Goal: Transaction & Acquisition: Purchase product/service

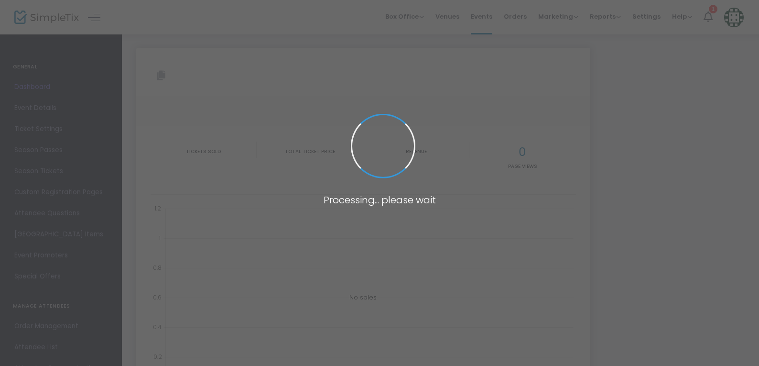
type input "[URL][DOMAIN_NAME]"
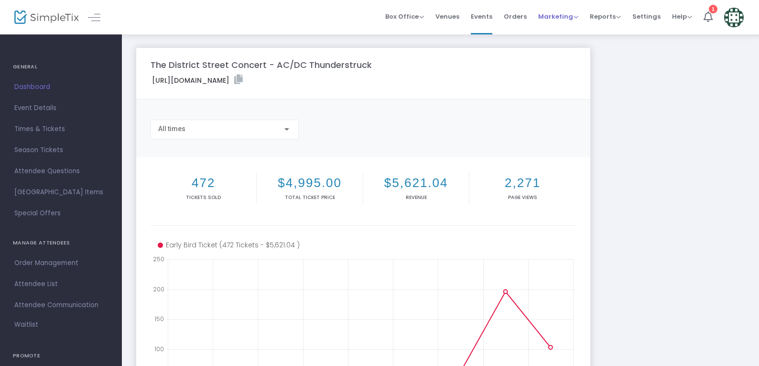
click at [578, 17] on span "Marketing" at bounding box center [559, 16] width 40 height 9
click at [578, 32] on li "Promo Codes" at bounding box center [577, 32] width 77 height 19
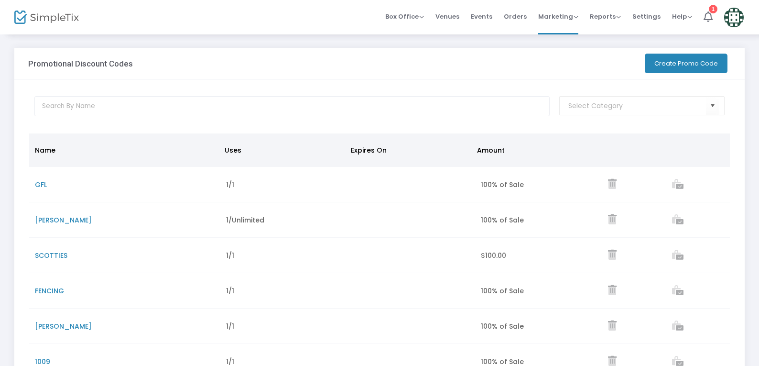
click at [661, 62] on button "Create Promo Code" at bounding box center [686, 64] width 83 height 20
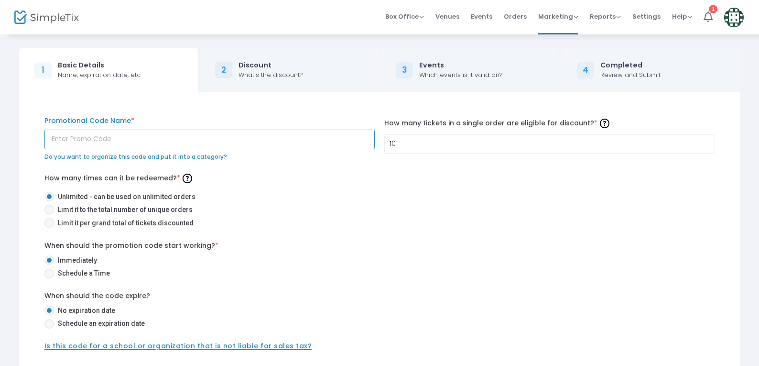
click at [99, 145] on input "text" at bounding box center [209, 140] width 331 height 20
type input "LIGHTTOWERS"
drag, startPoint x: 112, startPoint y: 209, endPoint x: 145, endPoint y: 215, distance: 34.0
click at [111, 209] on span "Limit it to the total number of unique orders" at bounding box center [123, 210] width 139 height 10
click at [49, 214] on input "Limit it to the total number of unique orders" at bounding box center [49, 214] width 0 height 0
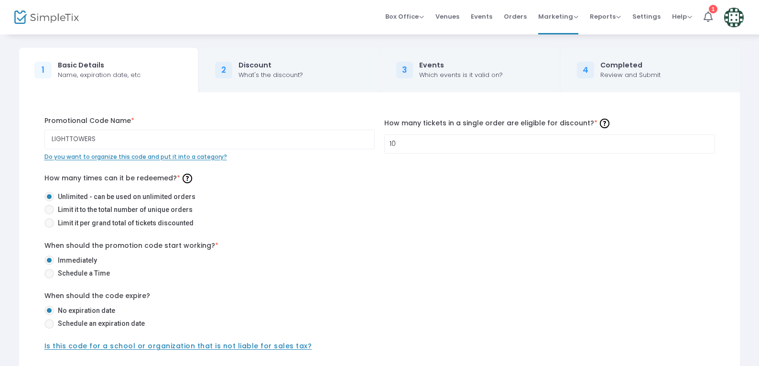
radio input "true"
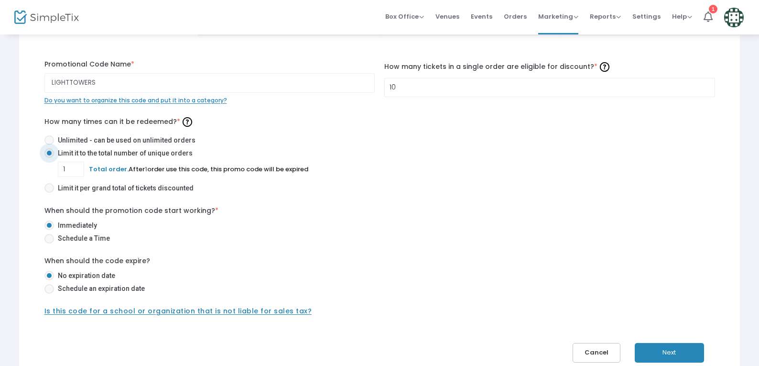
scroll to position [119, 0]
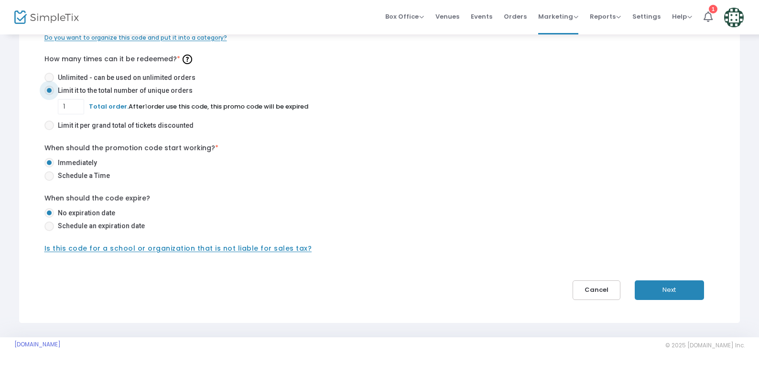
click at [659, 294] on button "Next" at bounding box center [669, 290] width 69 height 20
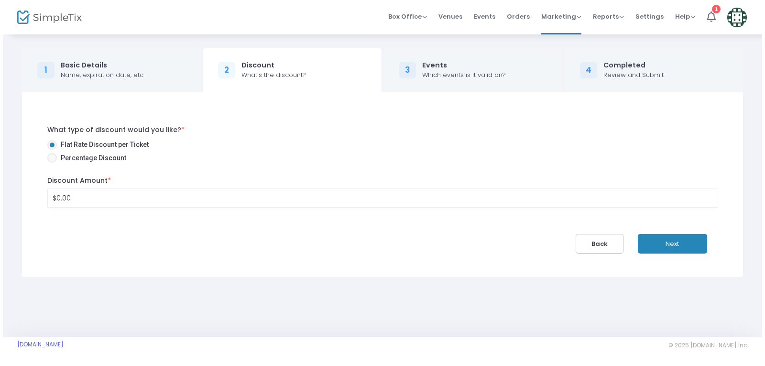
scroll to position [0, 0]
click at [82, 157] on span "Percentage Discount" at bounding box center [88, 158] width 69 height 10
click at [49, 163] on input "Percentage Discount" at bounding box center [49, 163] width 0 height 0
radio input "true"
click at [85, 202] on input "0" at bounding box center [383, 198] width 676 height 18
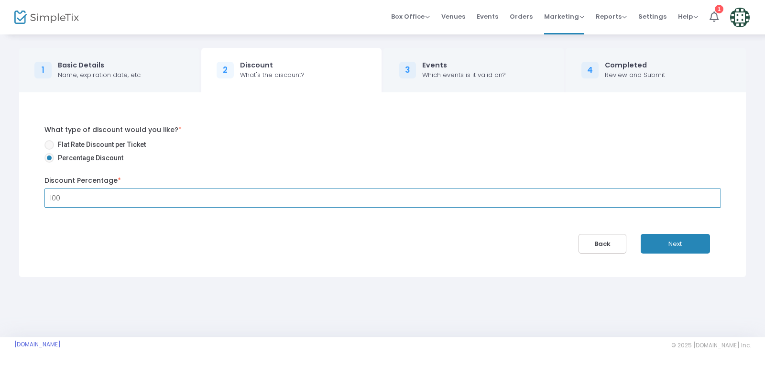
type input "100.00%"
click at [669, 242] on button "Next" at bounding box center [675, 244] width 69 height 20
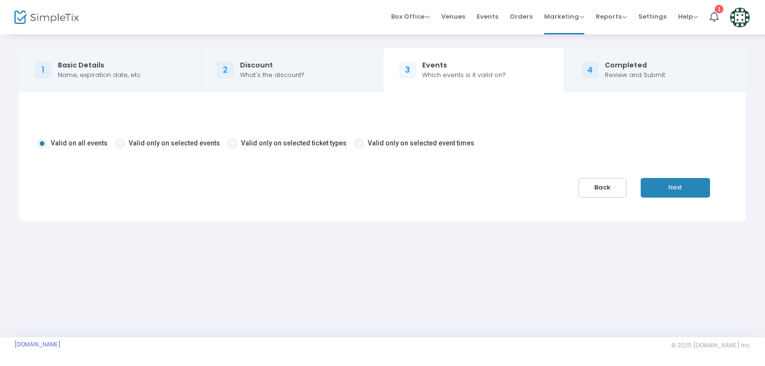
click at [141, 146] on span "Valid only on selected events" at bounding box center [174, 143] width 91 height 8
click at [120, 148] on input "Valid only on selected events" at bounding box center [120, 148] width 0 height 0
radio input "true"
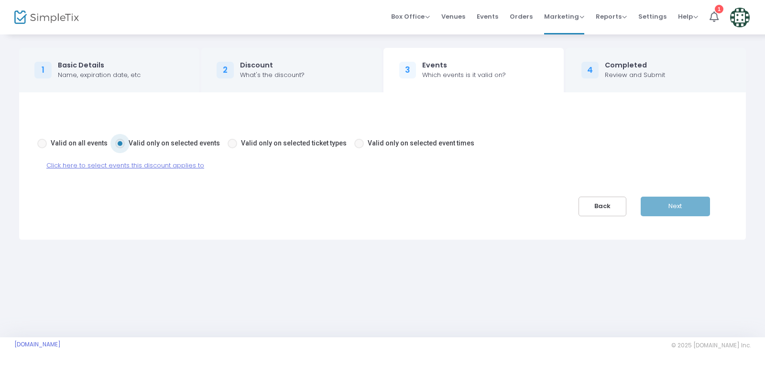
click at [158, 165] on span "Click here to select events this discount applies to" at bounding box center [125, 165] width 158 height 9
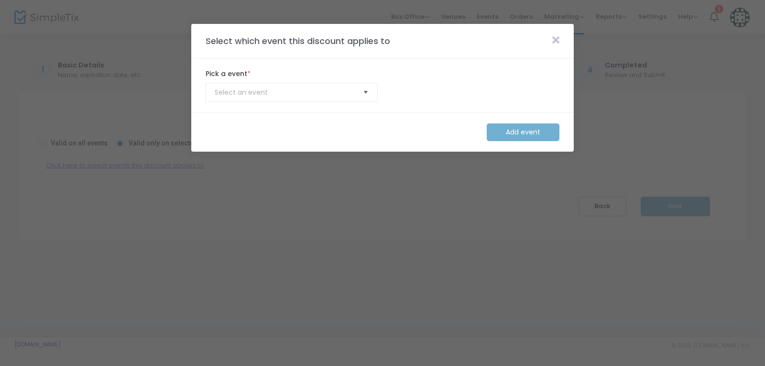
click at [365, 93] on span "Select" at bounding box center [366, 93] width 16 height 16
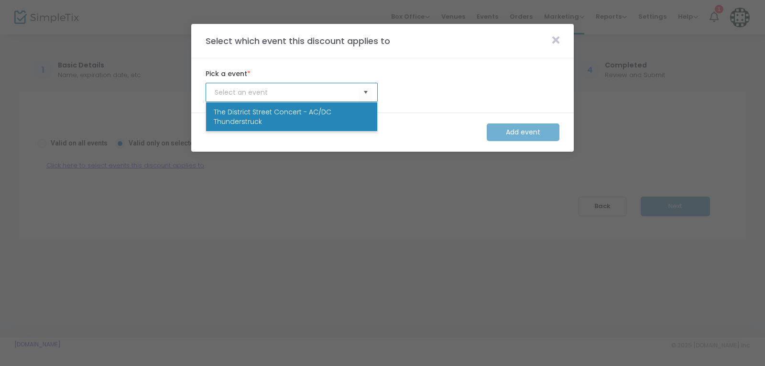
click at [356, 116] on span "The District Street Concert - AC/DC Thunderstruck" at bounding box center [292, 116] width 156 height 19
type input "The District Street Concert - AC/DC Thunderstruck"
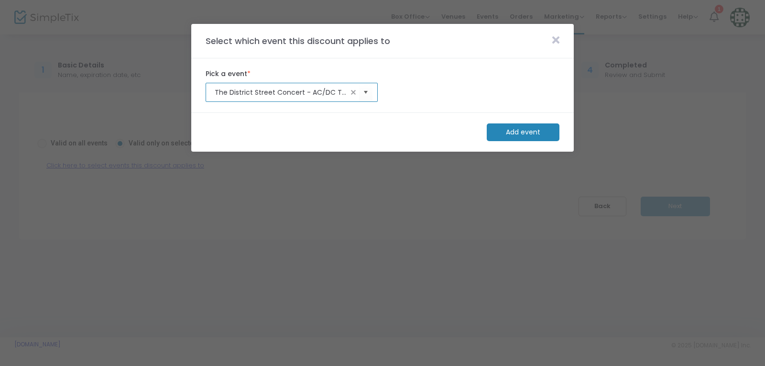
drag, startPoint x: 507, startPoint y: 125, endPoint x: 516, endPoint y: 128, distance: 8.6
click at [508, 125] on m-button "Add event" at bounding box center [523, 132] width 73 height 18
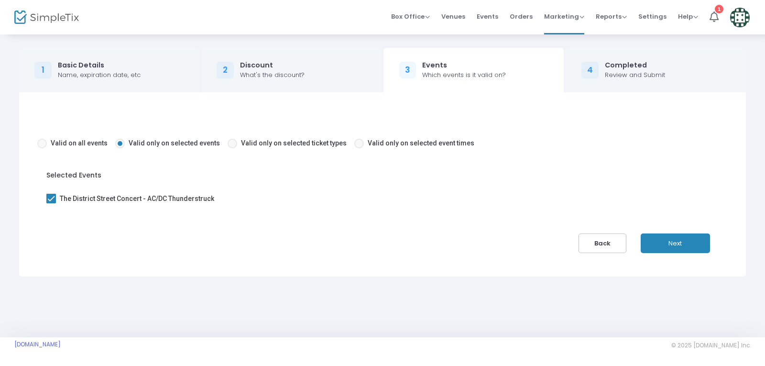
click at [702, 238] on button "Next" at bounding box center [675, 243] width 69 height 20
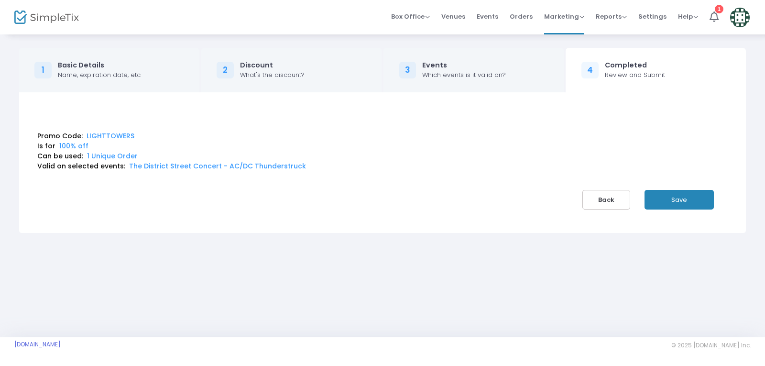
click at [686, 202] on button "Save" at bounding box center [679, 200] width 69 height 20
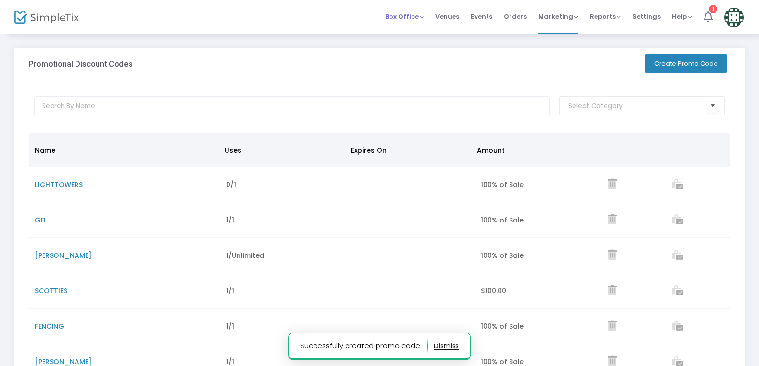
click at [424, 17] on span "Box Office" at bounding box center [404, 16] width 39 height 9
click at [427, 38] on li "Sell Tickets" at bounding box center [419, 32] width 68 height 19
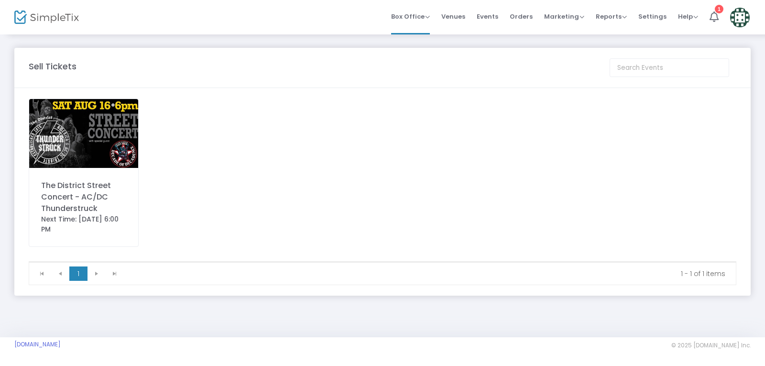
click at [47, 129] on img at bounding box center [83, 133] width 109 height 69
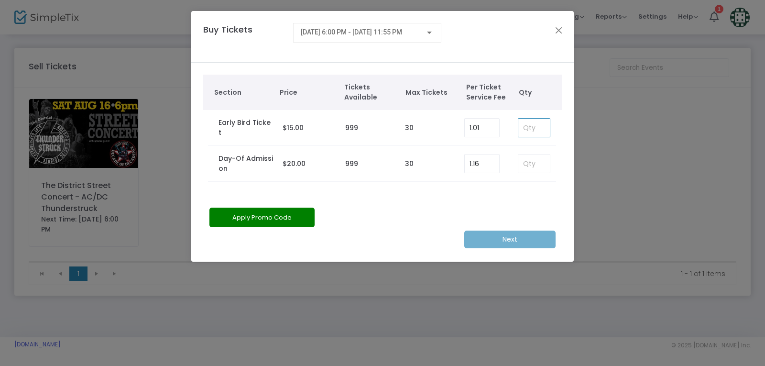
click at [527, 127] on input at bounding box center [534, 128] width 32 height 18
type input "8"
click at [307, 216] on button "Apply Promo Code" at bounding box center [261, 218] width 105 height 20
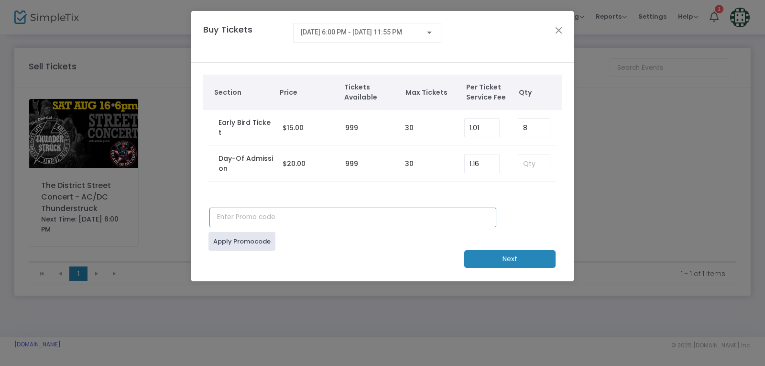
click at [311, 214] on input "text" at bounding box center [352, 218] width 287 height 20
type input "LIGHTTOWERS"
click at [259, 239] on link "Apply Promocode" at bounding box center [242, 241] width 67 height 19
click at [545, 259] on m-button "Next" at bounding box center [509, 259] width 91 height 18
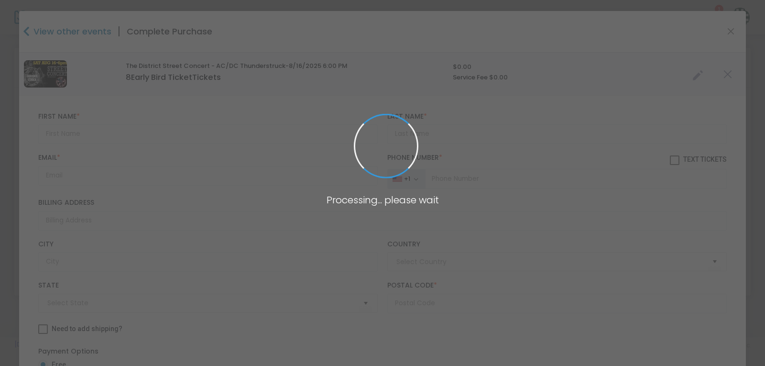
type input "[GEOGRAPHIC_DATA]"
type input "[US_STATE]"
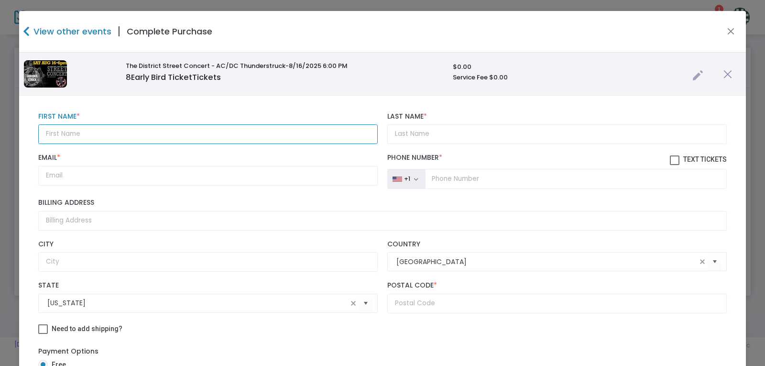
click at [173, 127] on input "text" at bounding box center [208, 134] width 340 height 20
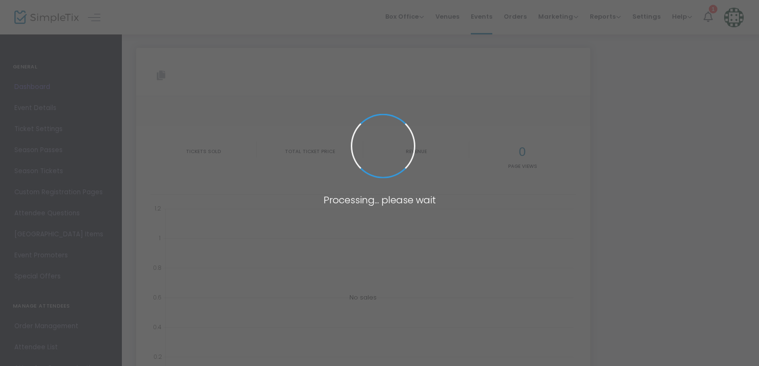
type input "[URL][DOMAIN_NAME]"
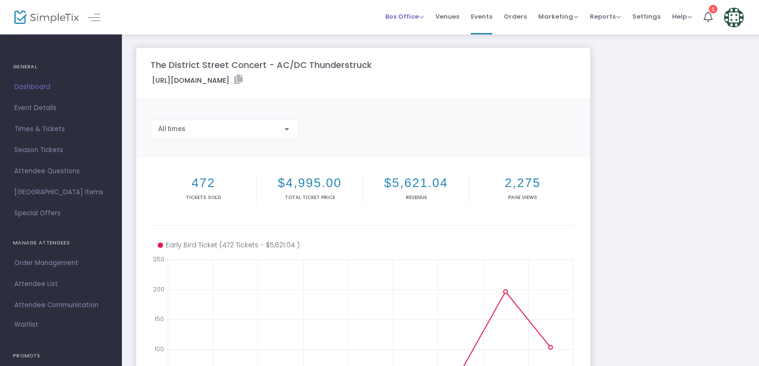
click at [424, 17] on span "Box Office" at bounding box center [404, 16] width 39 height 9
click at [426, 31] on li "Sell Tickets" at bounding box center [419, 32] width 68 height 19
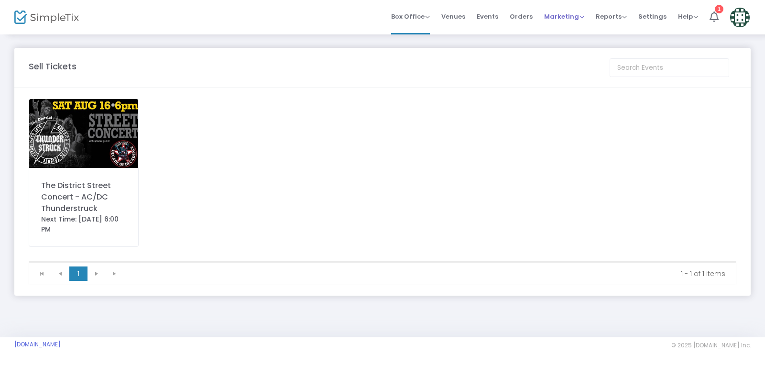
click at [575, 20] on span "Marketing" at bounding box center [564, 16] width 40 height 9
click at [571, 35] on li "Promo Codes" at bounding box center [582, 32] width 77 height 19
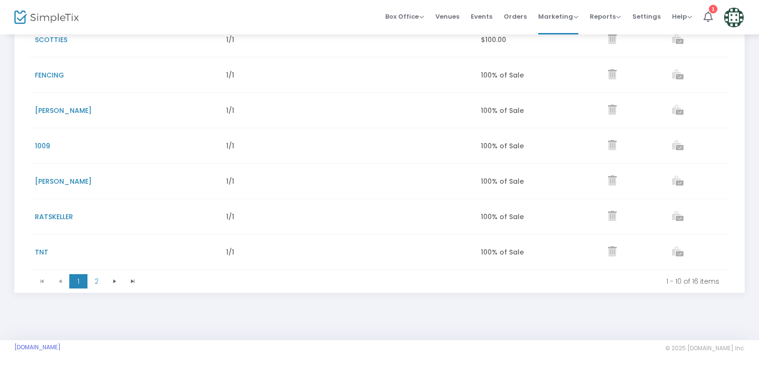
scroll to position [254, 0]
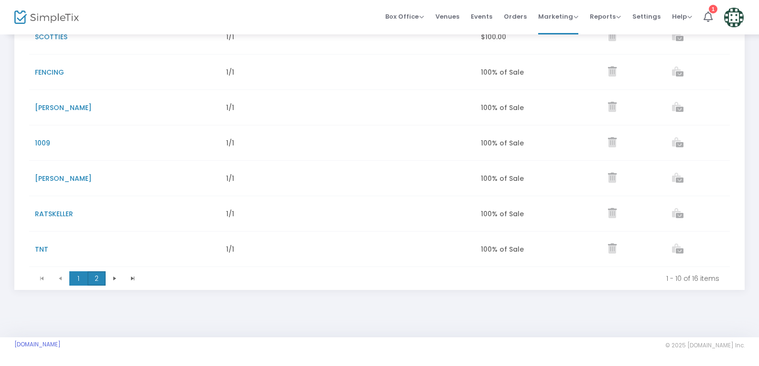
click at [99, 279] on span "2" at bounding box center [97, 278] width 18 height 14
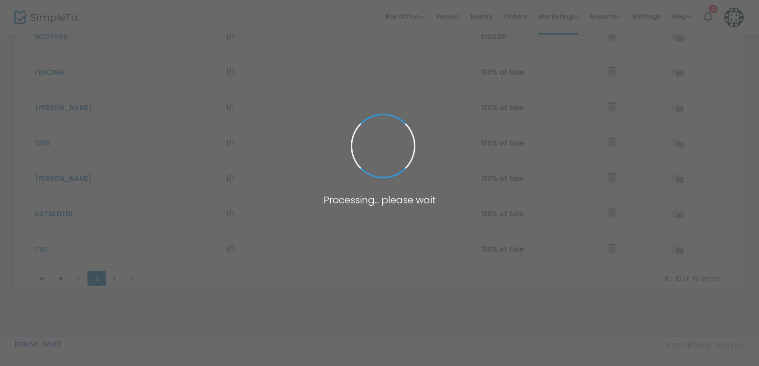
scroll to position [112, 0]
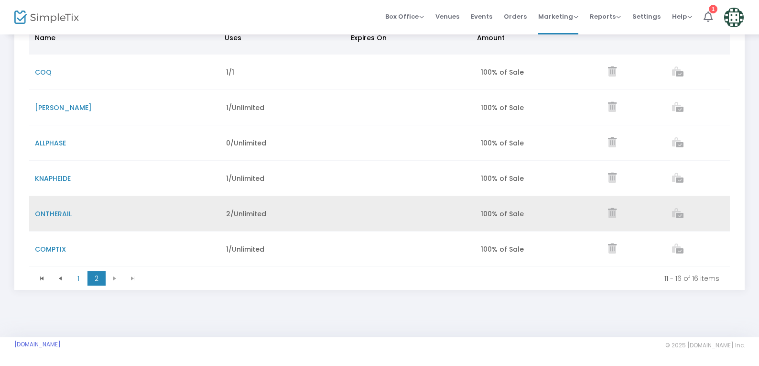
click at [60, 211] on span "ONTHERAIL" at bounding box center [53, 214] width 37 height 10
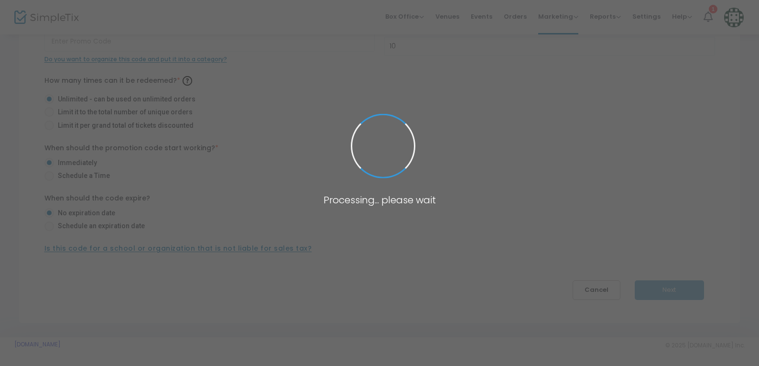
scroll to position [98, 0]
type input "ONTHERAIL"
type input "25"
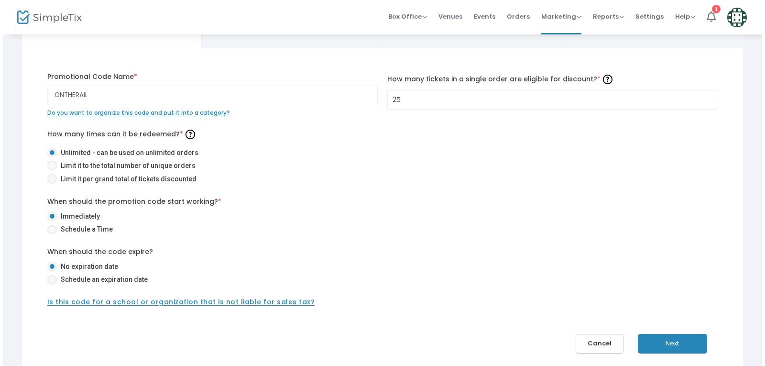
scroll to position [0, 0]
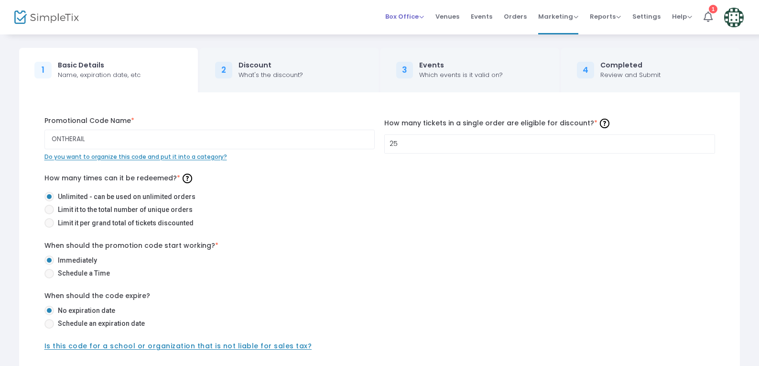
click at [415, 17] on span "Box Office" at bounding box center [404, 16] width 39 height 9
click at [420, 33] on li "Sell Tickets" at bounding box center [419, 32] width 68 height 19
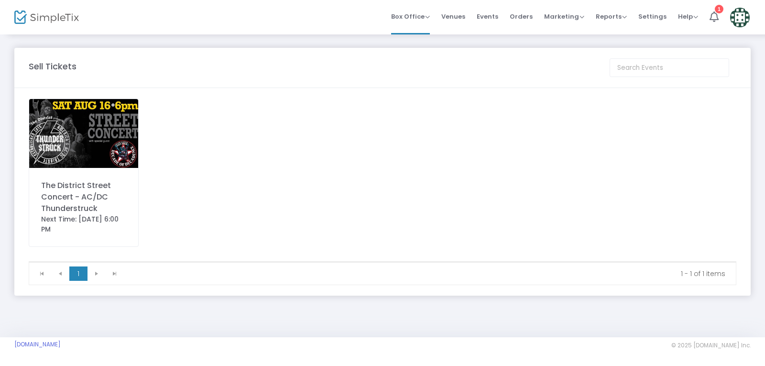
click at [77, 136] on img at bounding box center [83, 133] width 109 height 69
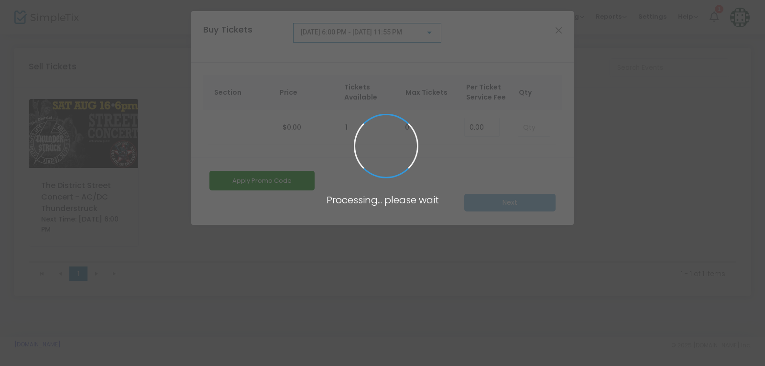
click at [532, 124] on span at bounding box center [382, 183] width 765 height 366
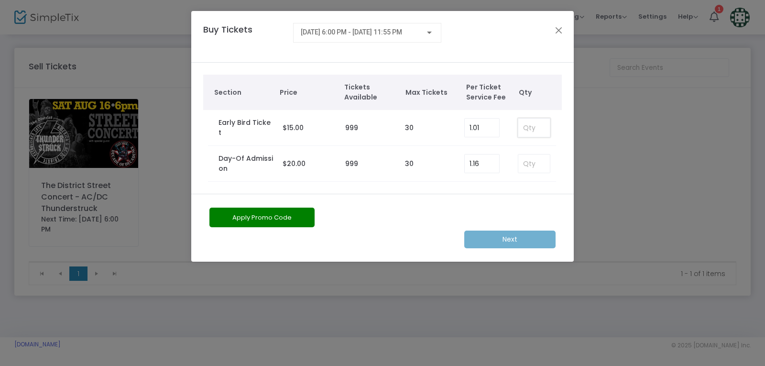
click at [539, 126] on input at bounding box center [534, 128] width 32 height 18
type input "10"
click at [232, 219] on button "Apply Promo Code" at bounding box center [261, 218] width 105 height 20
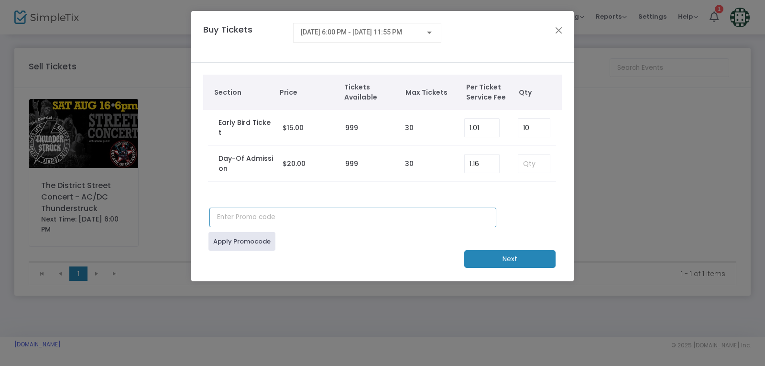
click at [263, 213] on input "text" at bounding box center [352, 218] width 287 height 20
type input "ONTHERAIL"
click at [247, 241] on link "Apply Promocode" at bounding box center [242, 241] width 67 height 19
click at [491, 255] on m-button "Next" at bounding box center [509, 259] width 91 height 18
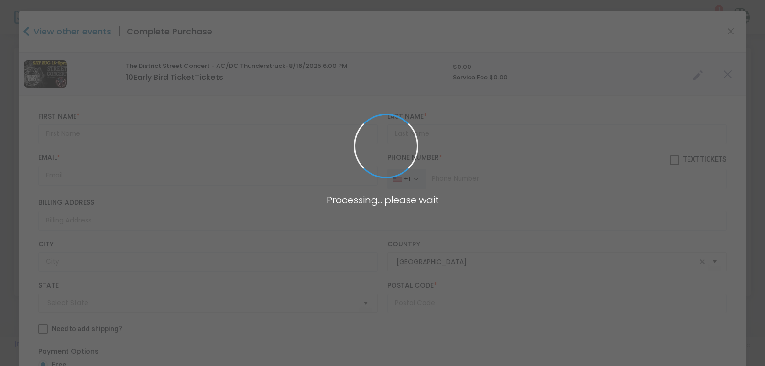
type input "[US_STATE]"
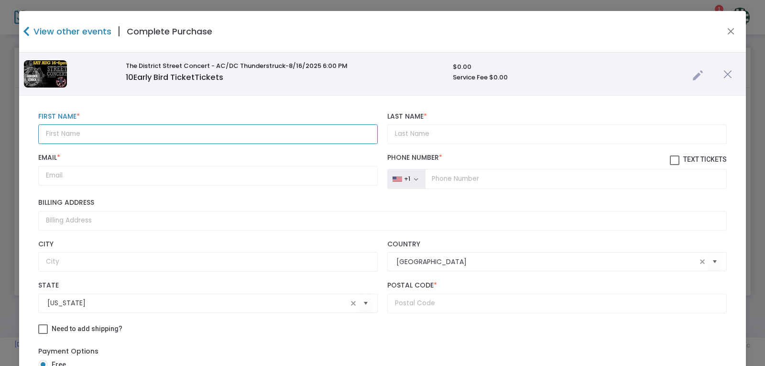
click at [226, 126] on input "text" at bounding box center [208, 134] width 340 height 20
type input "o"
type input "ON THE"
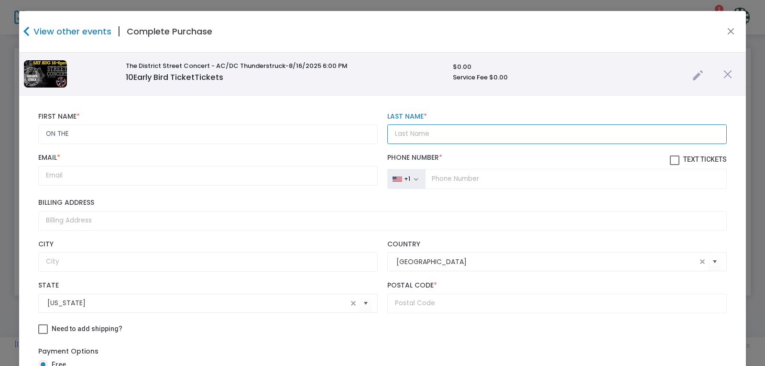
click at [436, 137] on input "Last Name *" at bounding box center [557, 134] width 340 height 20
type input "RAIL"
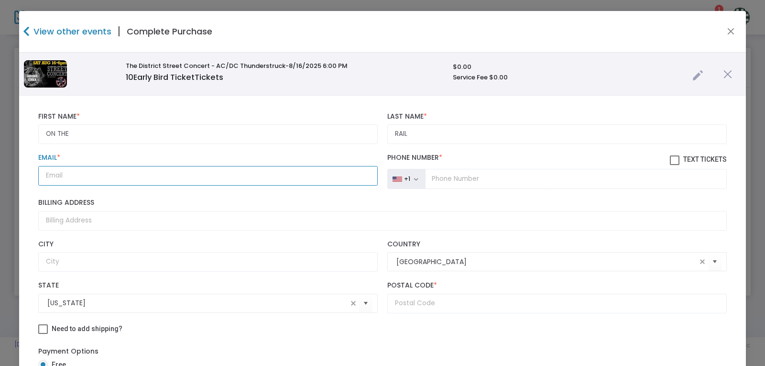
click at [164, 178] on input "Email *" at bounding box center [208, 176] width 340 height 20
type input "[EMAIL_ADDRESS][DOMAIN_NAME]"
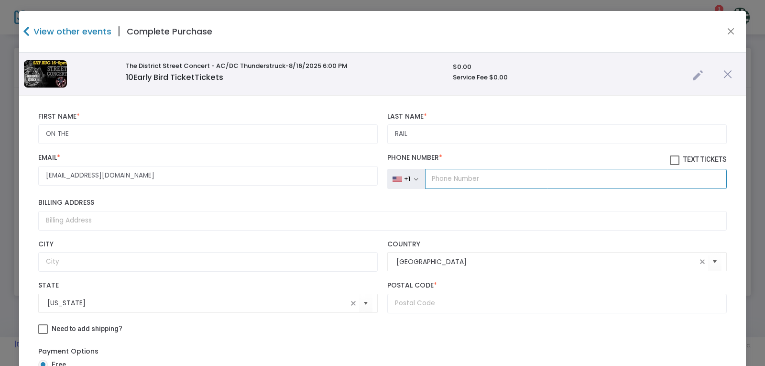
click at [590, 176] on input "tel" at bounding box center [576, 179] width 302 height 20
type input "(217) 228-8696"
click at [473, 304] on input "text" at bounding box center [557, 304] width 340 height 20
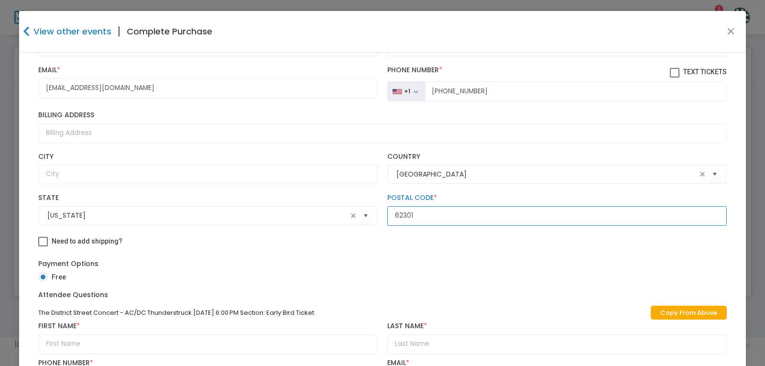
scroll to position [191, 0]
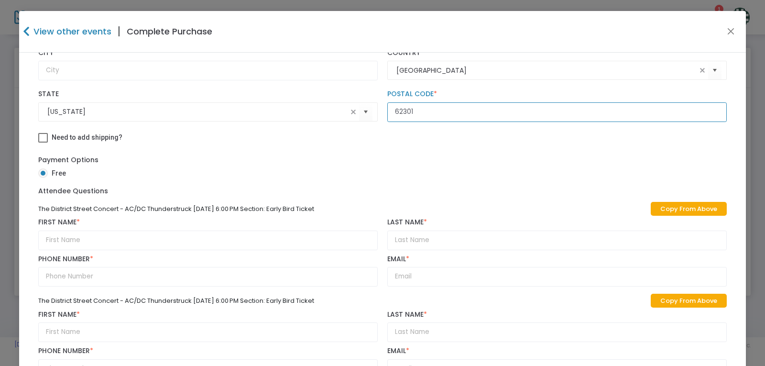
type input "62301"
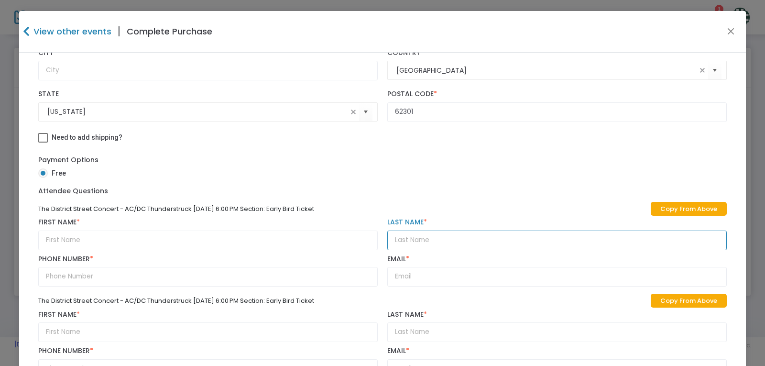
click at [418, 237] on input "text" at bounding box center [557, 241] width 340 height 20
click at [651, 208] on link "Copy From Above" at bounding box center [689, 209] width 76 height 14
type input "ON THE"
type input "RAIL"
type input "(217) 228-8696"
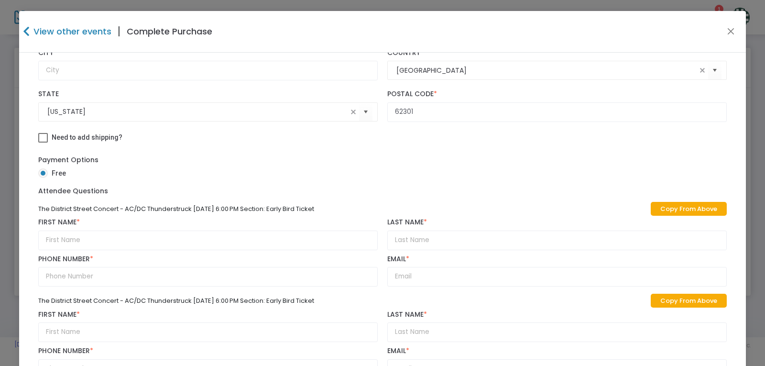
type input "[EMAIL_ADDRESS][DOMAIN_NAME]"
click at [676, 297] on link "Copy From Above" at bounding box center [689, 301] width 76 height 14
type input "ON THE"
type input "RAIL"
type input "(217) 228-8696"
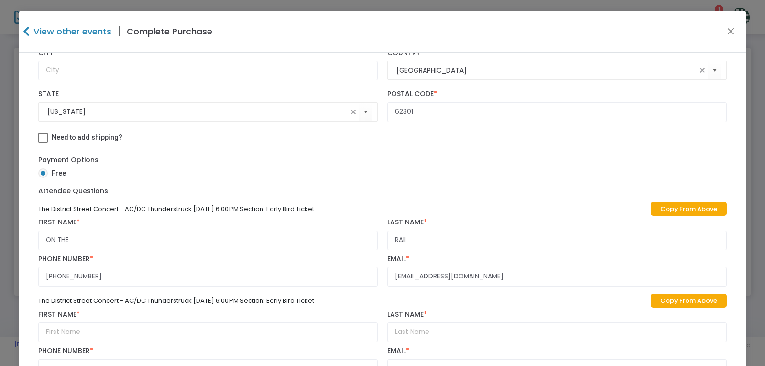
type input "[EMAIL_ADDRESS][DOMAIN_NAME]"
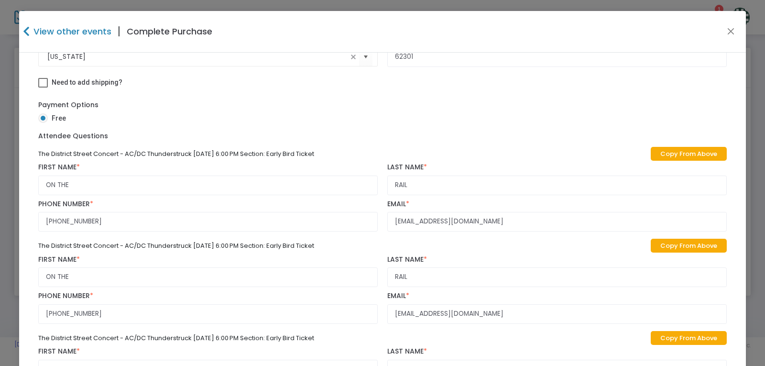
scroll to position [430, 0]
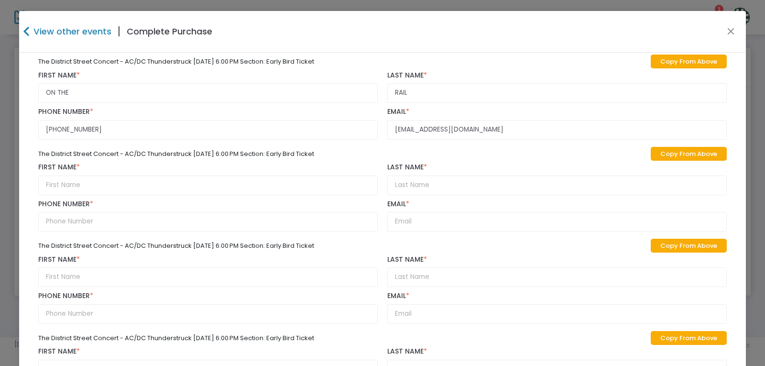
click at [681, 158] on link "Copy From Above" at bounding box center [689, 154] width 76 height 14
type input "ON THE"
type input "RAIL"
type input "(217) 228-8696"
type input "[EMAIL_ADDRESS][DOMAIN_NAME]"
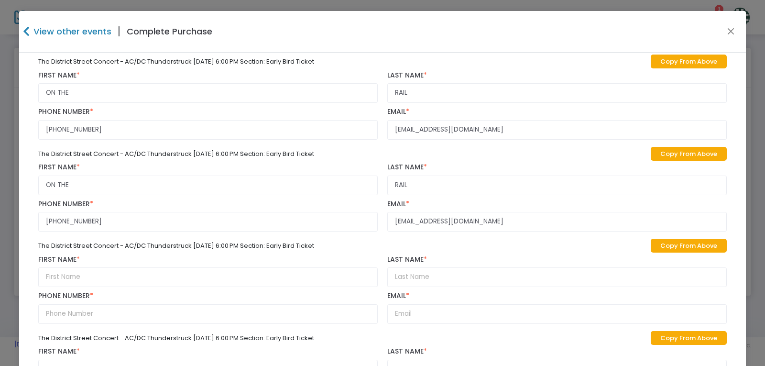
click at [671, 241] on link "Copy From Above" at bounding box center [689, 246] width 76 height 14
type input "ON THE"
type input "RAIL"
type input "(217) 228-8696"
type input "[EMAIL_ADDRESS][DOMAIN_NAME]"
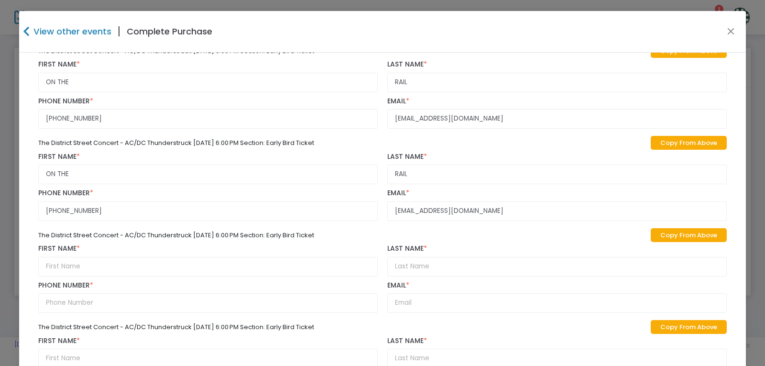
scroll to position [622, 0]
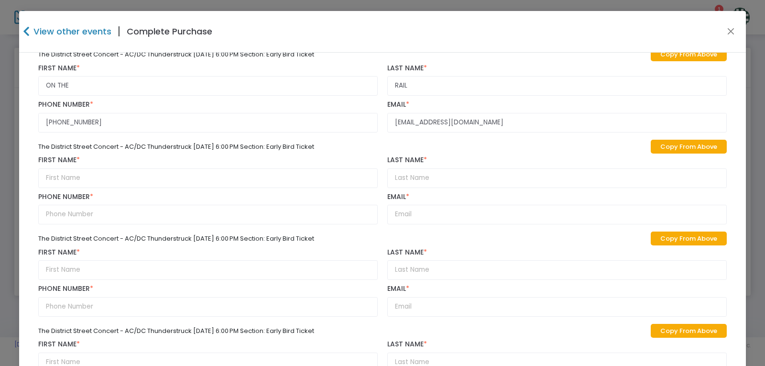
click at [691, 143] on link "Copy From Above" at bounding box center [689, 147] width 76 height 14
type input "ON THE"
type input "RAIL"
type input "(217) 228-8696"
type input "[EMAIL_ADDRESS][DOMAIN_NAME]"
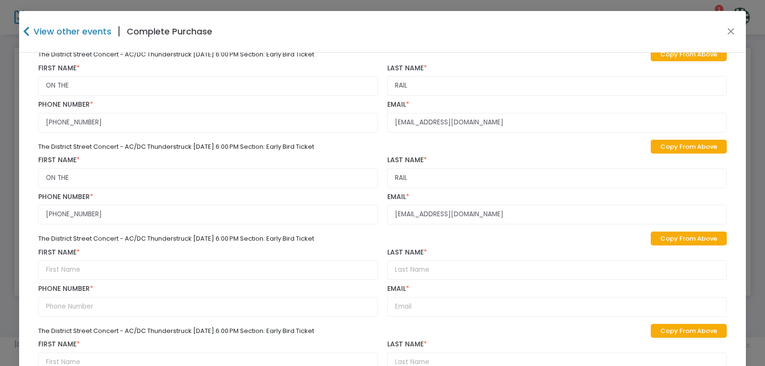
click at [683, 237] on link "Copy From Above" at bounding box center [689, 238] width 76 height 14
type input "ON THE"
type input "RAIL"
type input "(217) 228-8696"
type input "[EMAIL_ADDRESS][DOMAIN_NAME]"
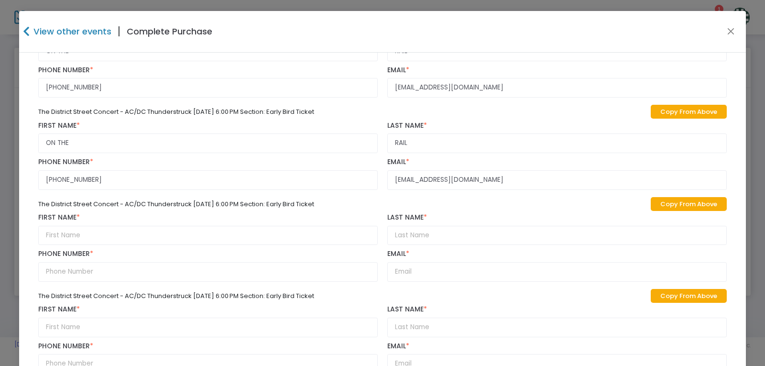
scroll to position [813, 0]
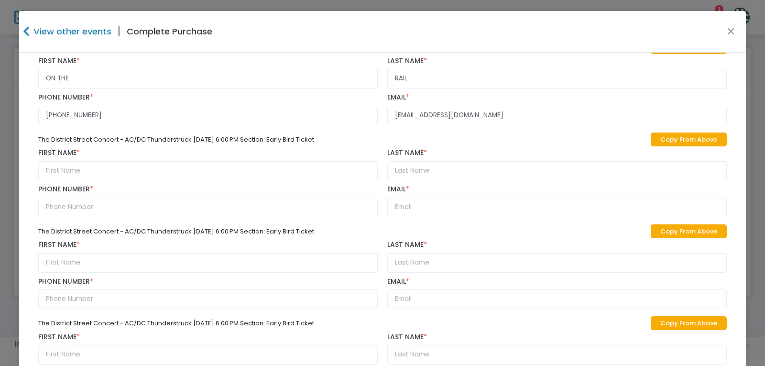
click at [695, 142] on link "Copy From Above" at bounding box center [689, 139] width 76 height 14
type input "ON THE"
type input "RAIL"
type input "(217) 228-8696"
type input "[EMAIL_ADDRESS][DOMAIN_NAME]"
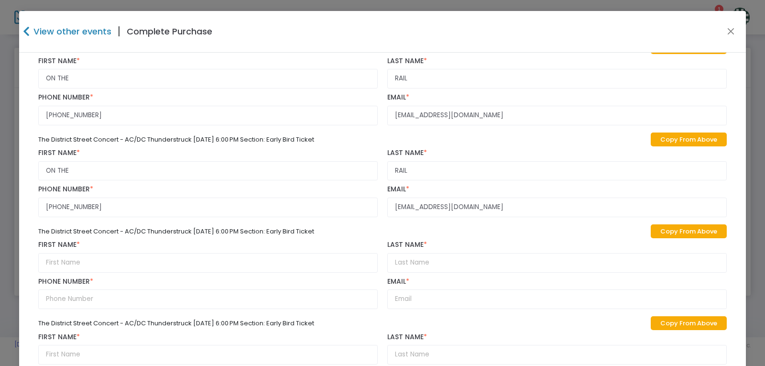
click at [688, 231] on link "Copy From Above" at bounding box center [689, 231] width 76 height 14
type input "ON THE"
type input "RAIL"
type input "(217) 228-8696"
type input "[EMAIL_ADDRESS][DOMAIN_NAME]"
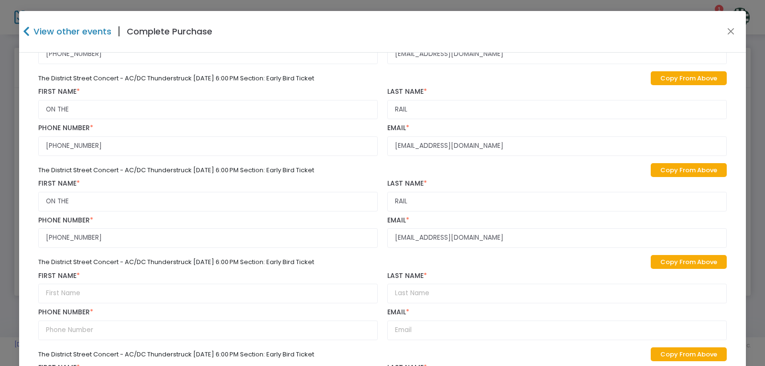
scroll to position [938, 0]
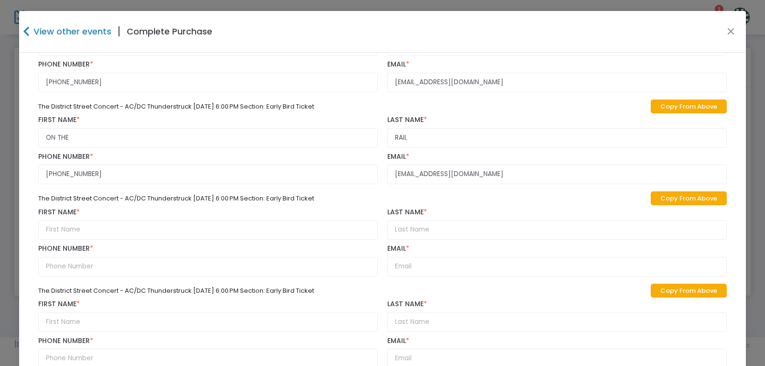
click at [671, 195] on link "Copy From Above" at bounding box center [689, 198] width 76 height 14
type input "ON THE"
type input "RAIL"
type input "(217) 228-8696"
type input "[EMAIL_ADDRESS][DOMAIN_NAME]"
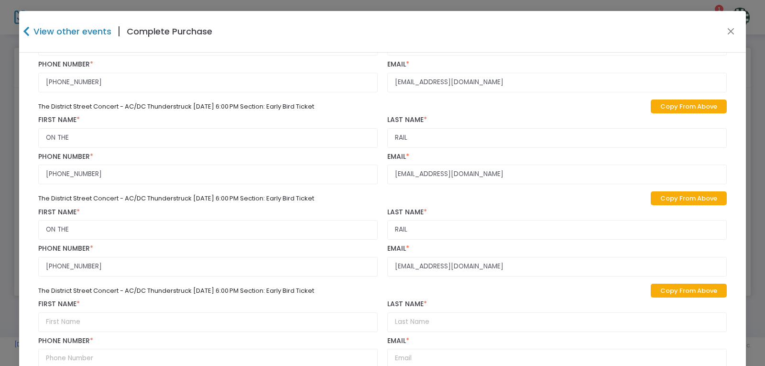
click at [692, 295] on link "Copy From Above" at bounding box center [689, 291] width 76 height 14
type input "ON THE"
type input "RAIL"
type input "(217) 228-8696"
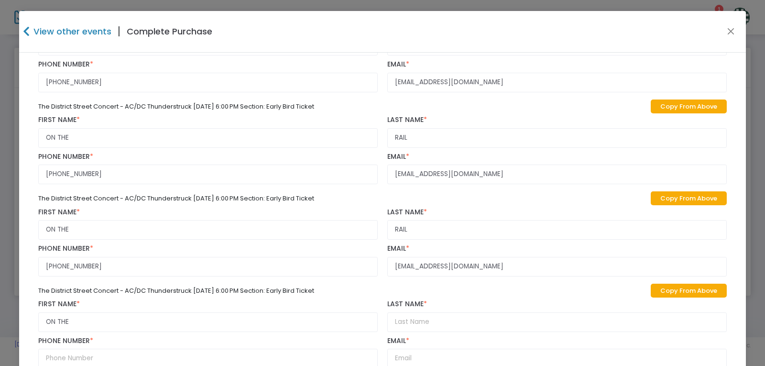
type input "[EMAIL_ADDRESS][DOMAIN_NAME]"
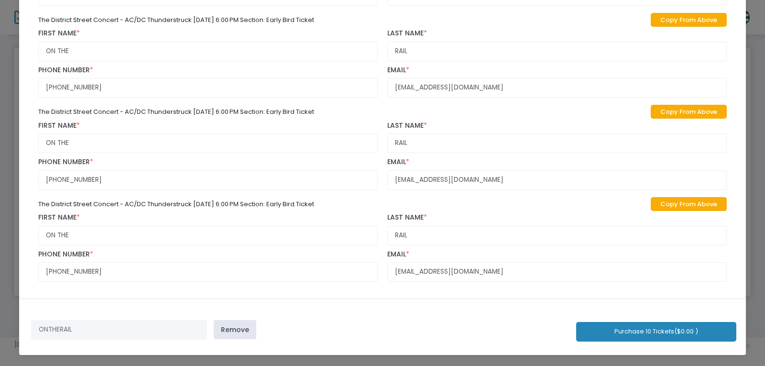
click at [615, 331] on button "Purchase 10 Tickets ($0.00 )" at bounding box center [656, 332] width 160 height 20
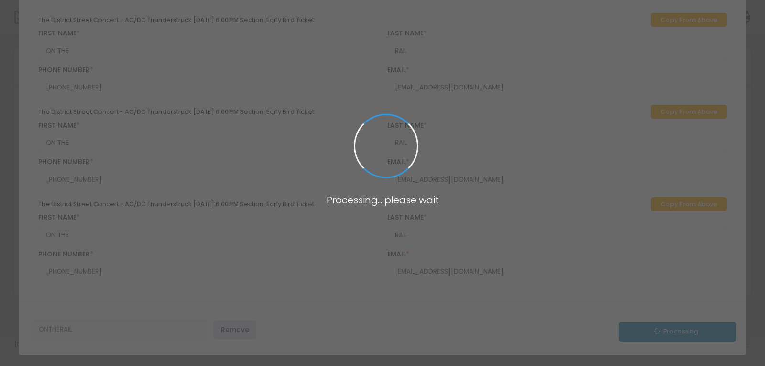
scroll to position [1006, 0]
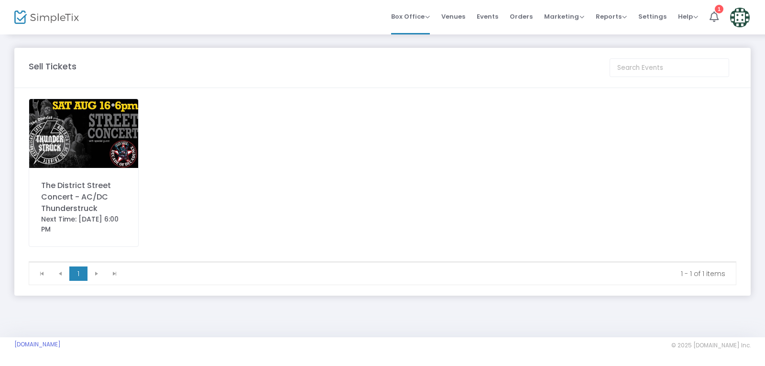
click at [89, 153] on img at bounding box center [83, 133] width 109 height 69
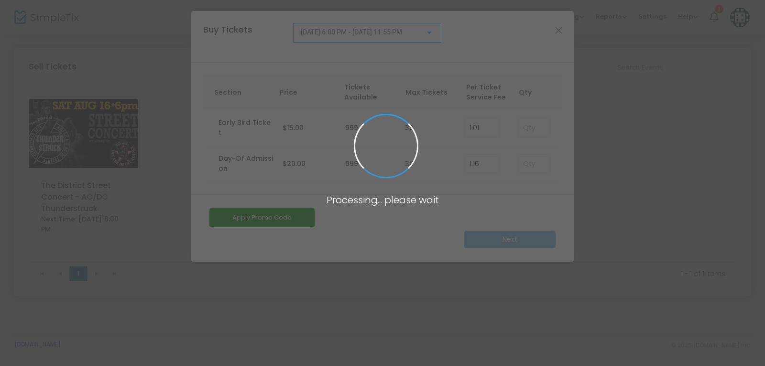
click at [545, 123] on body "Processing... please wait Box Office Sell Tickets Bookings Sell Season Pass Ven…" at bounding box center [382, 183] width 765 height 366
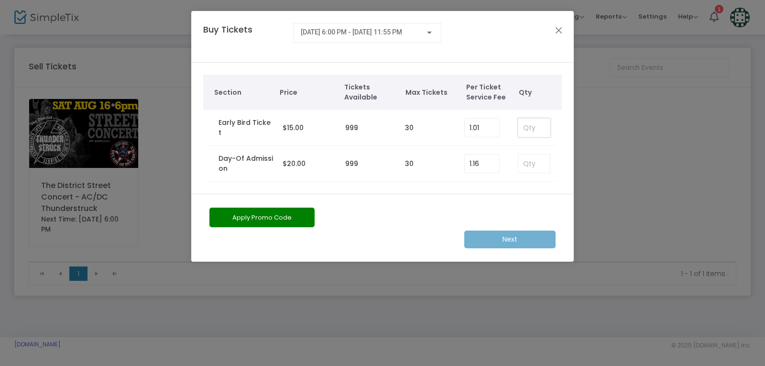
click at [543, 123] on input at bounding box center [534, 128] width 32 height 18
type input "8"
click at [230, 217] on button "Apply Promo Code" at bounding box center [261, 218] width 105 height 20
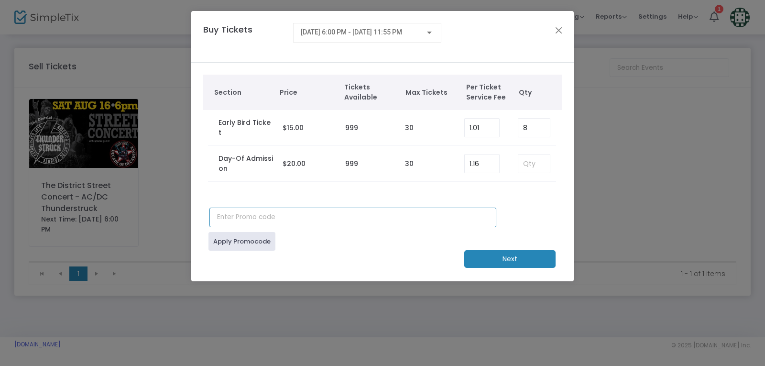
click at [332, 213] on input "text" at bounding box center [352, 218] width 287 height 20
type input "l"
type input "li"
